Goal: Task Accomplishment & Management: Use online tool/utility

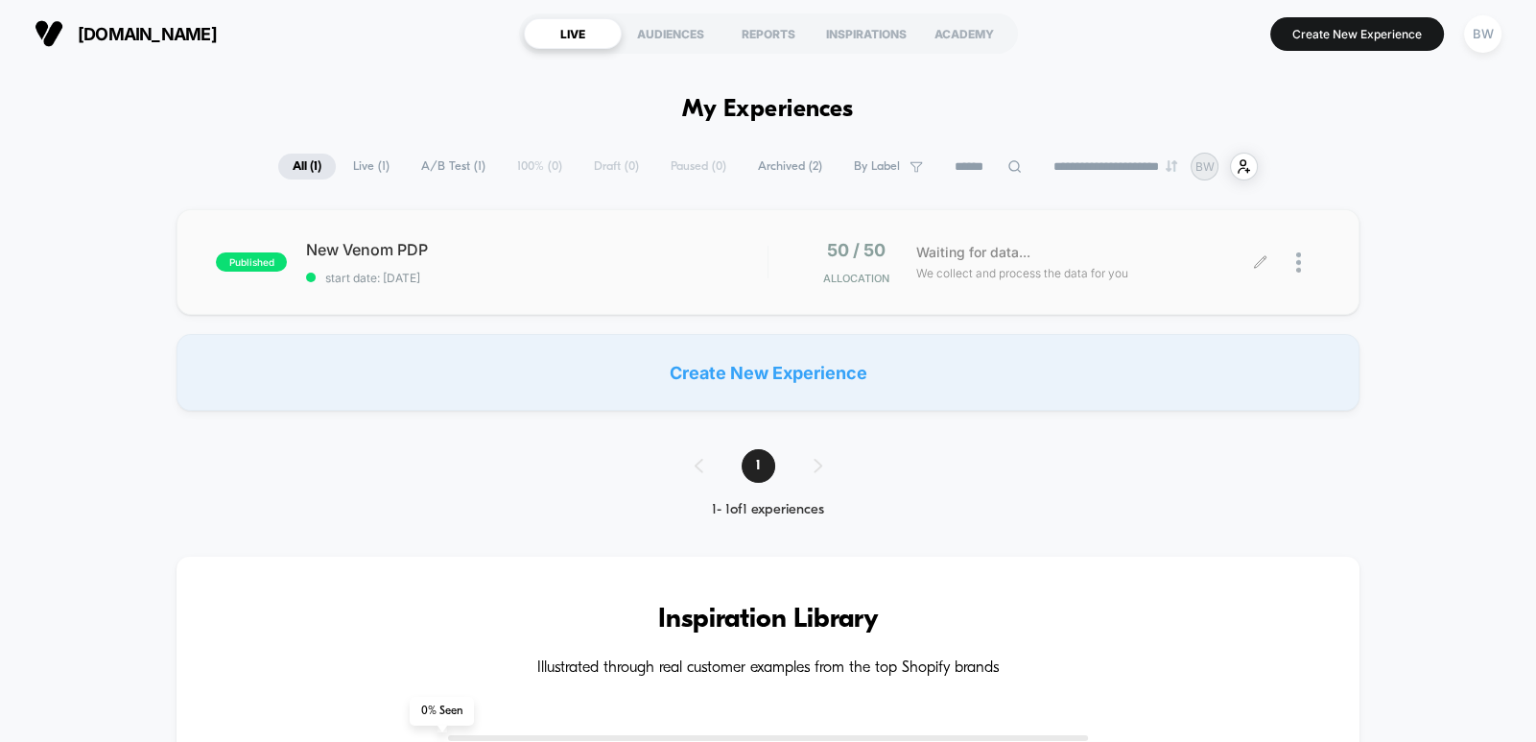
click at [1290, 267] on div at bounding box center [1290, 262] width 59 height 45
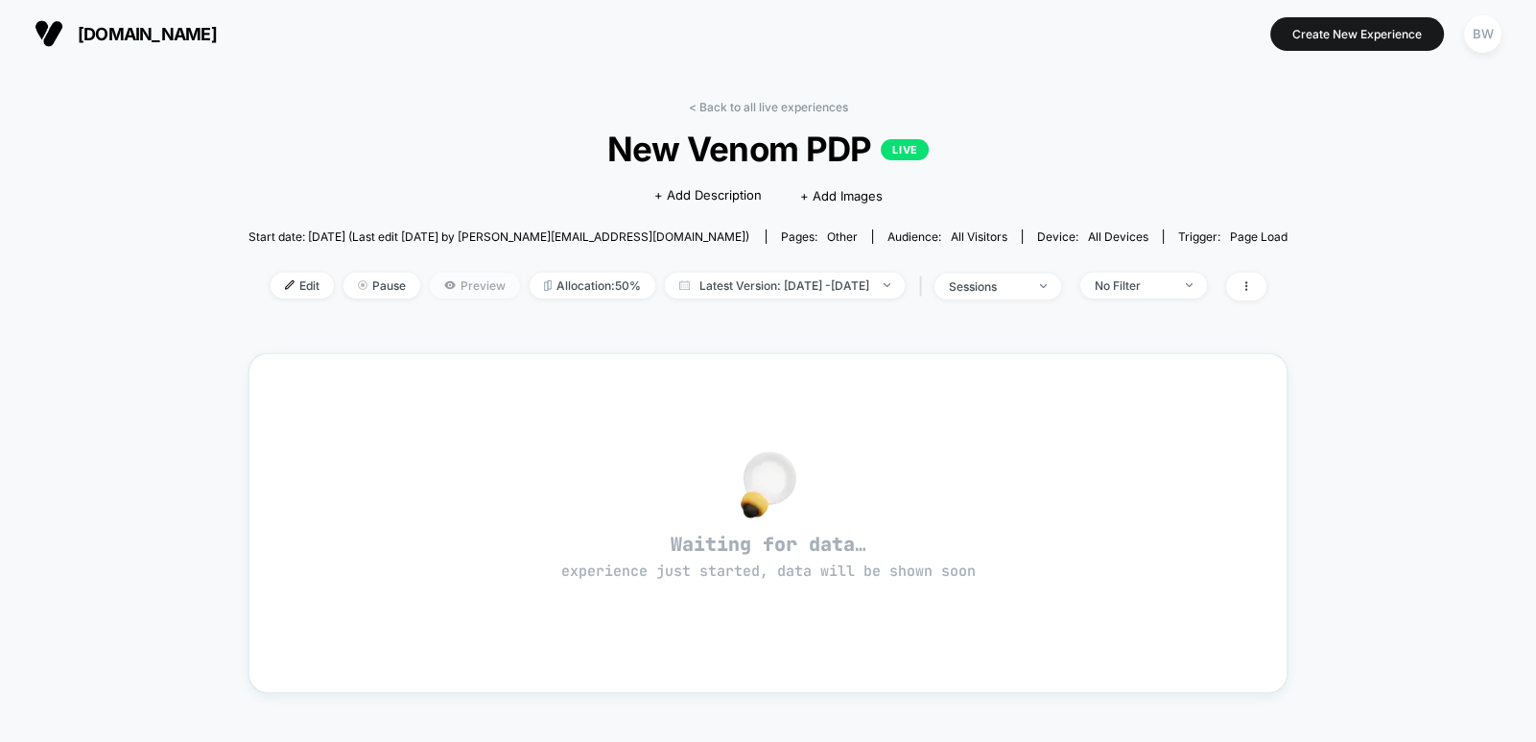
click at [441, 291] on span "Preview" at bounding box center [475, 285] width 90 height 26
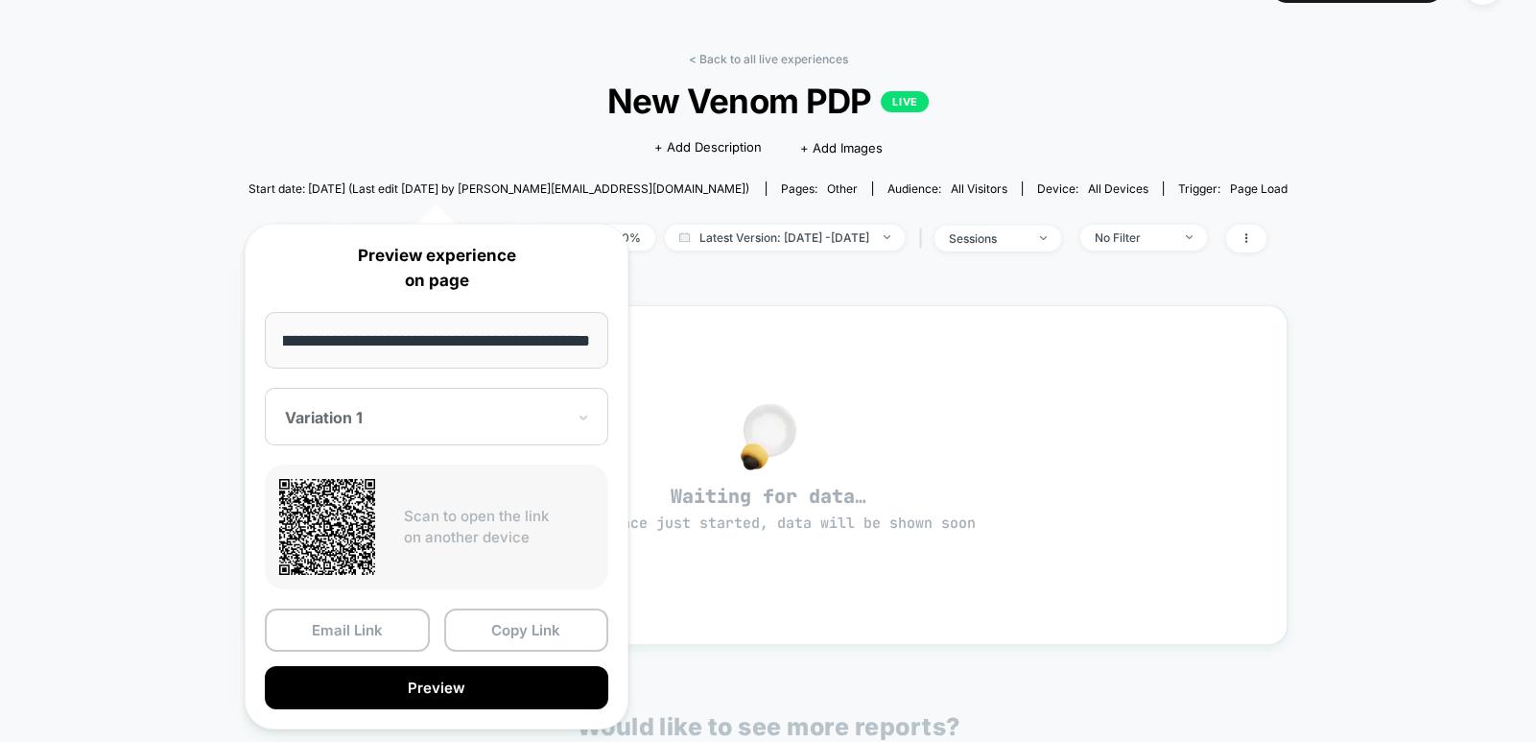
scroll to position [95, 0]
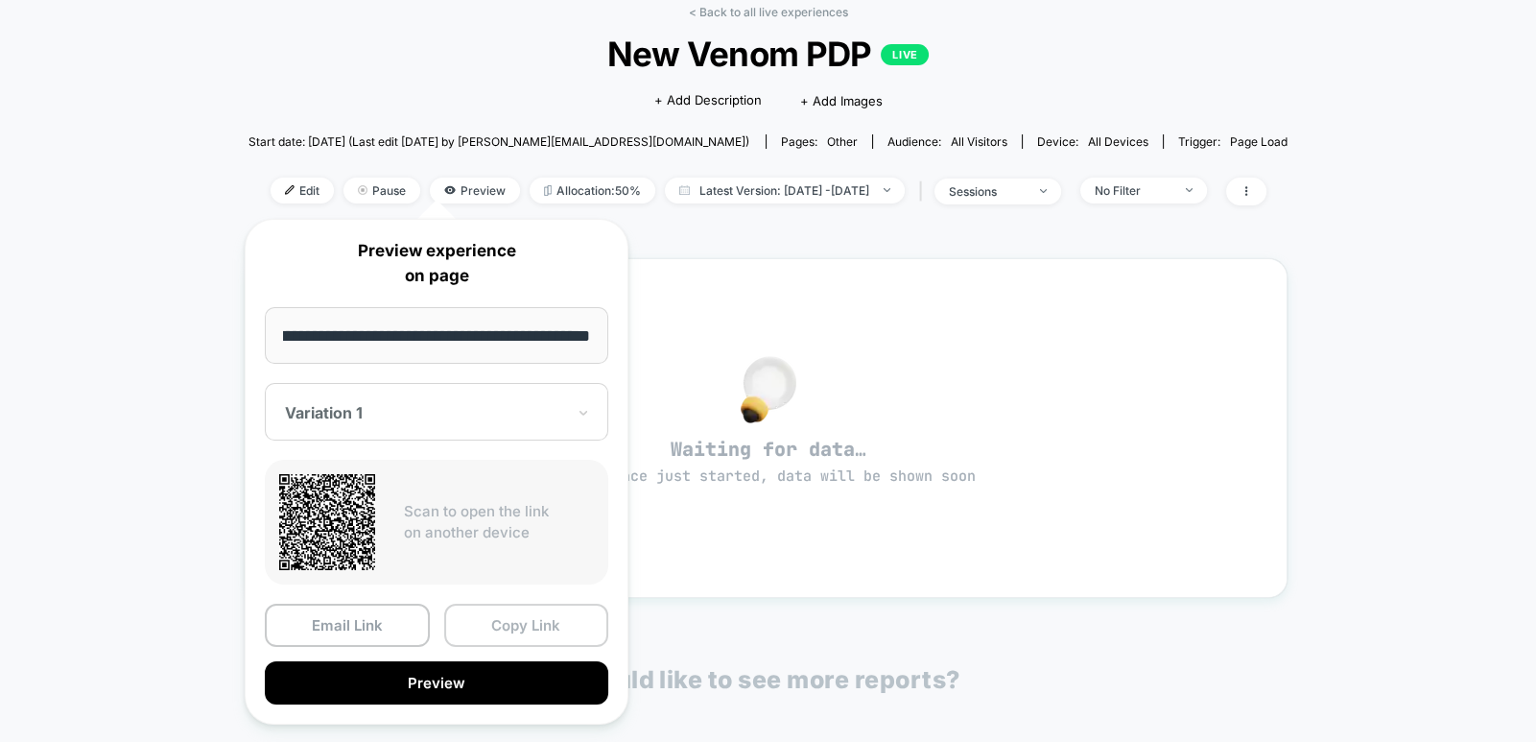
click at [523, 627] on button "Copy Link" at bounding box center [526, 624] width 165 height 43
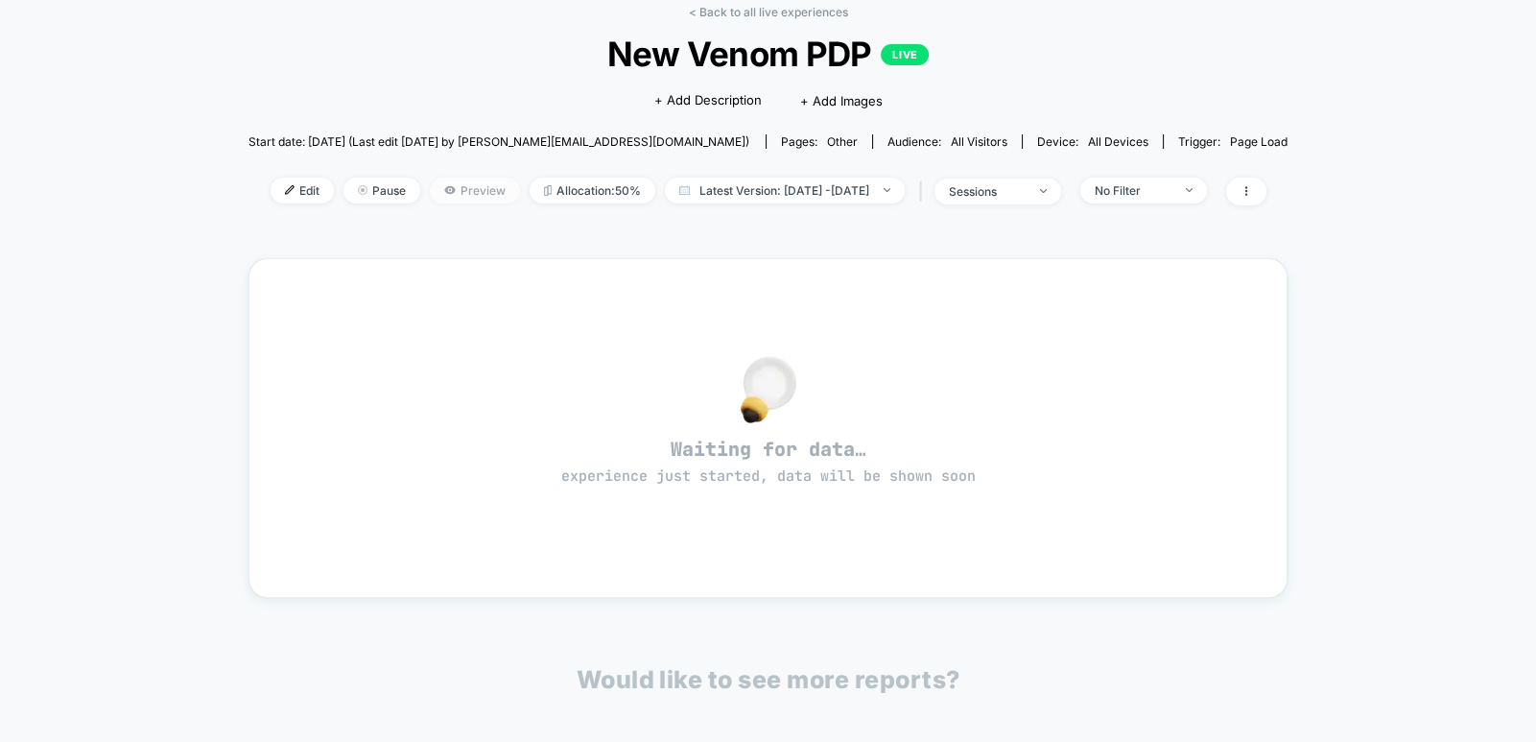
click at [454, 193] on span "Preview" at bounding box center [475, 190] width 90 height 26
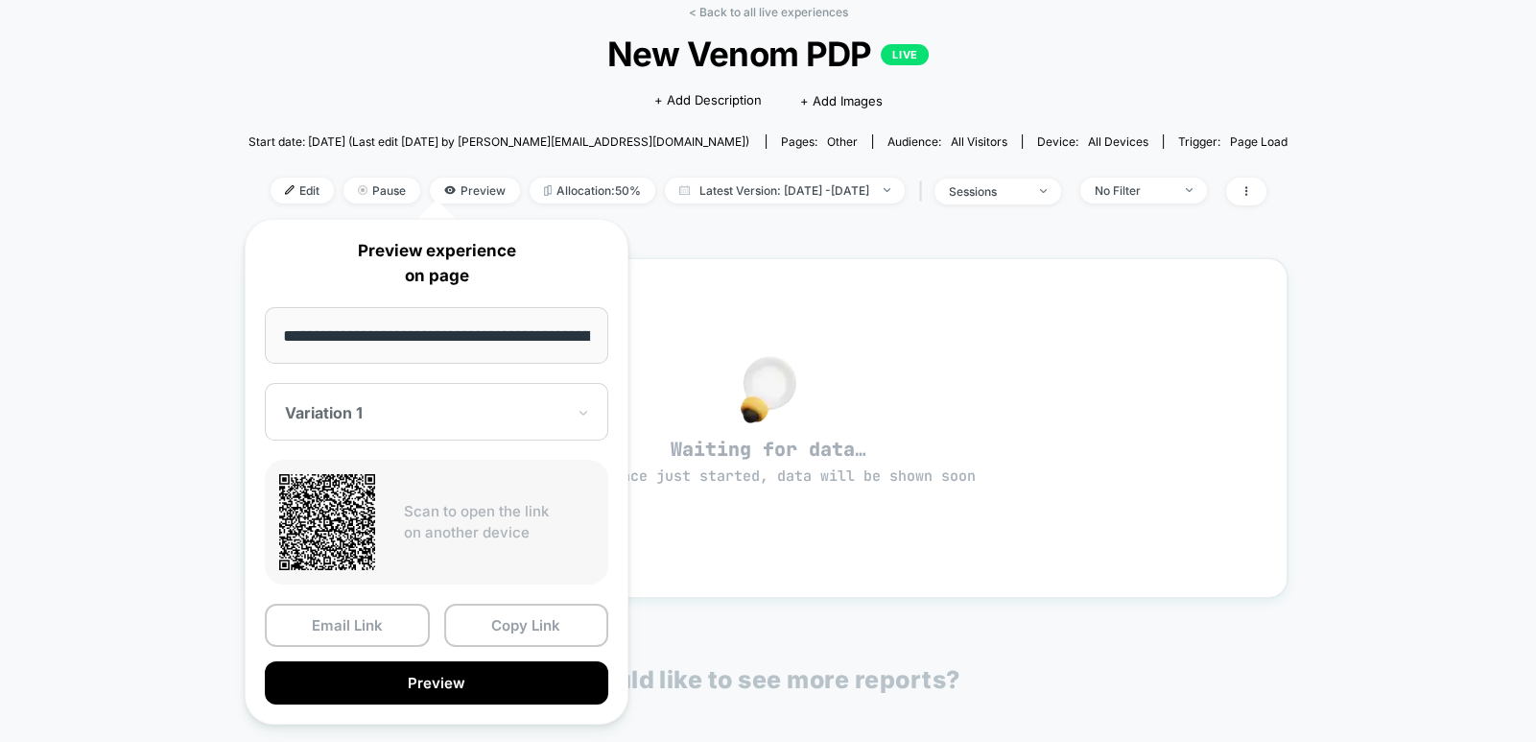
click at [420, 433] on div "Variation 1" at bounding box center [436, 412] width 343 height 58
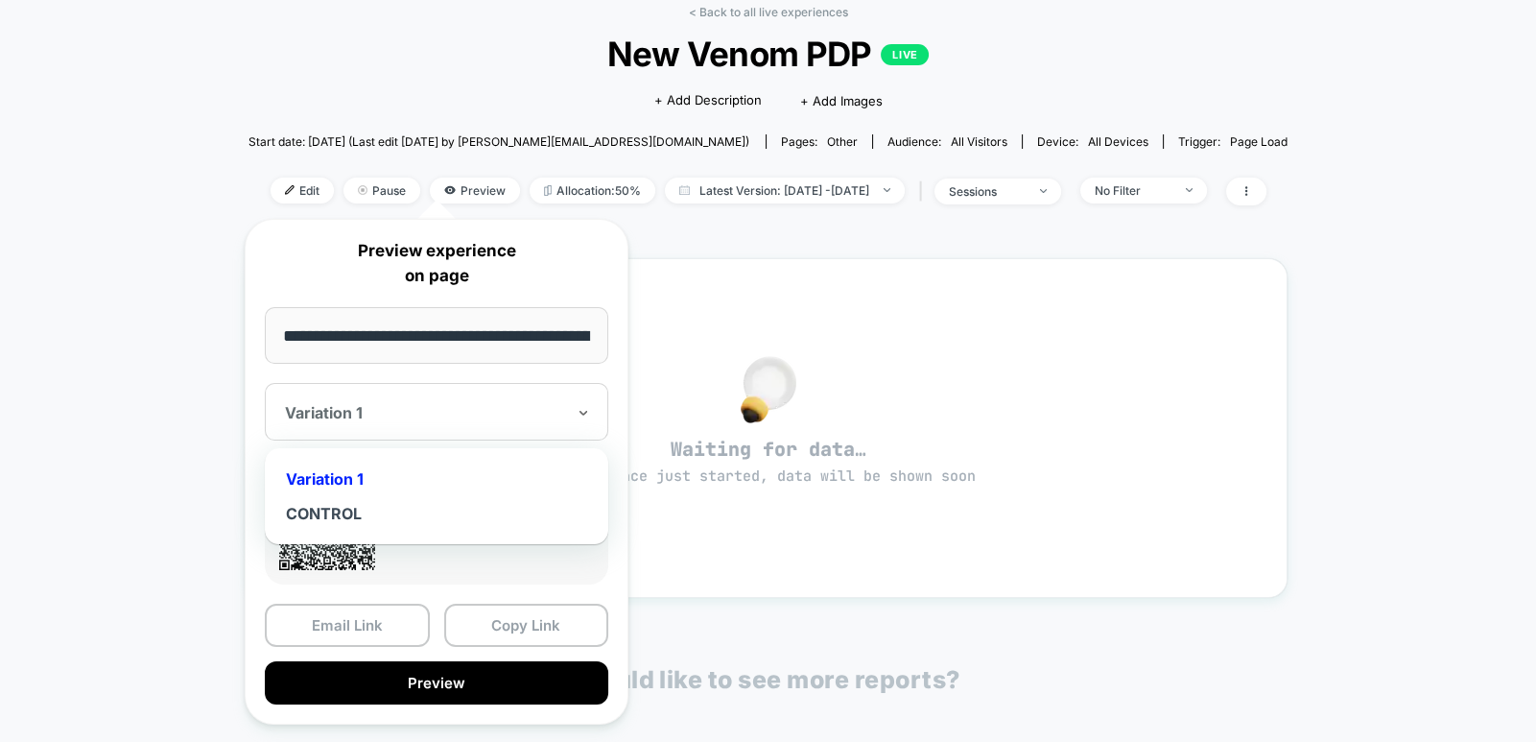
click at [402, 502] on div "CONTROL" at bounding box center [436, 513] width 324 height 35
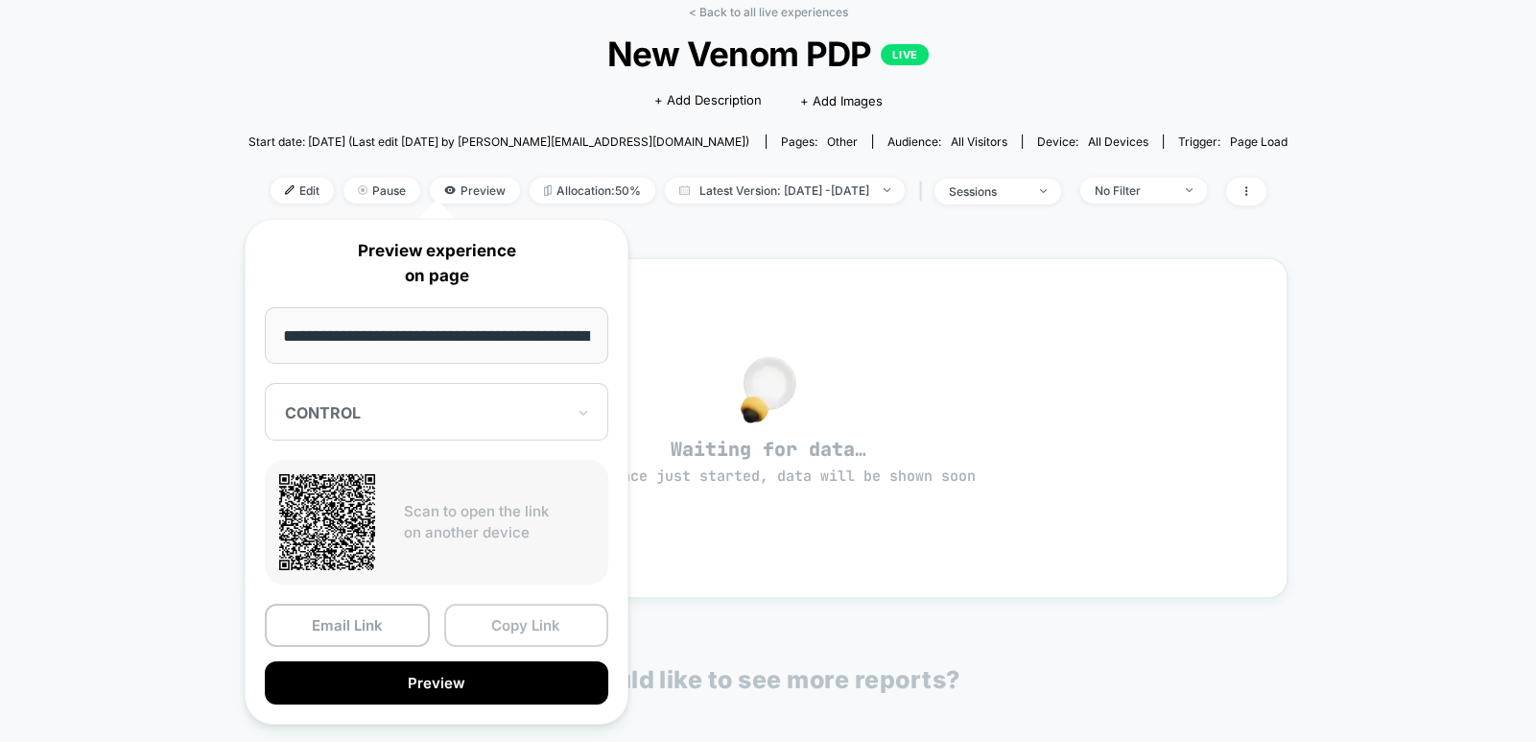
click at [507, 632] on button "Copy Link" at bounding box center [526, 624] width 165 height 43
